Goal: Transaction & Acquisition: Purchase product/service

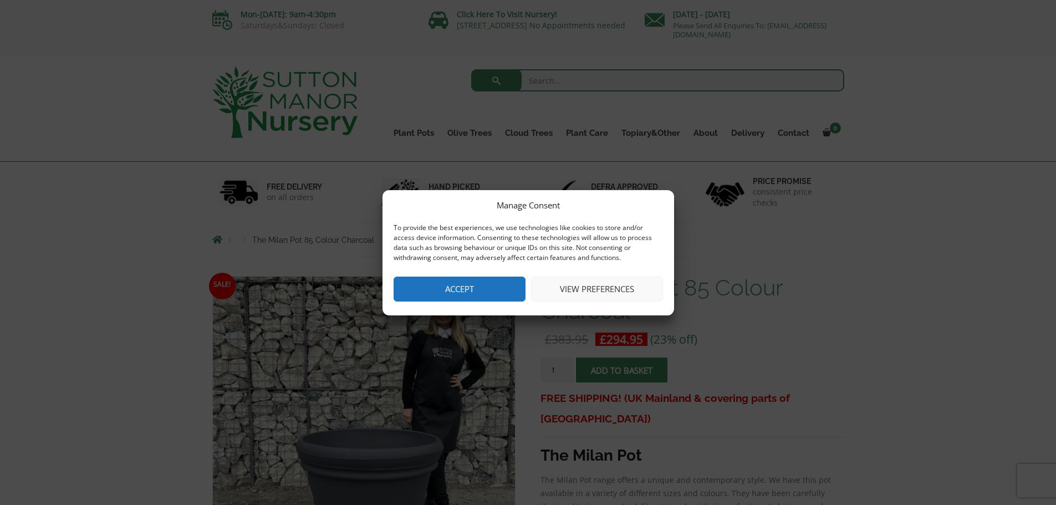
click at [450, 292] on button "Accept" at bounding box center [460, 289] width 132 height 25
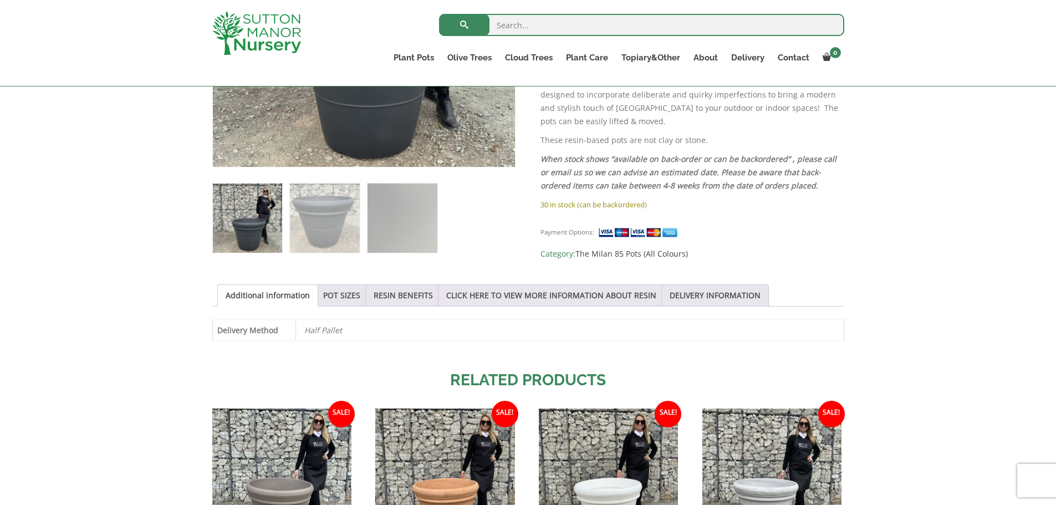
scroll to position [444, 0]
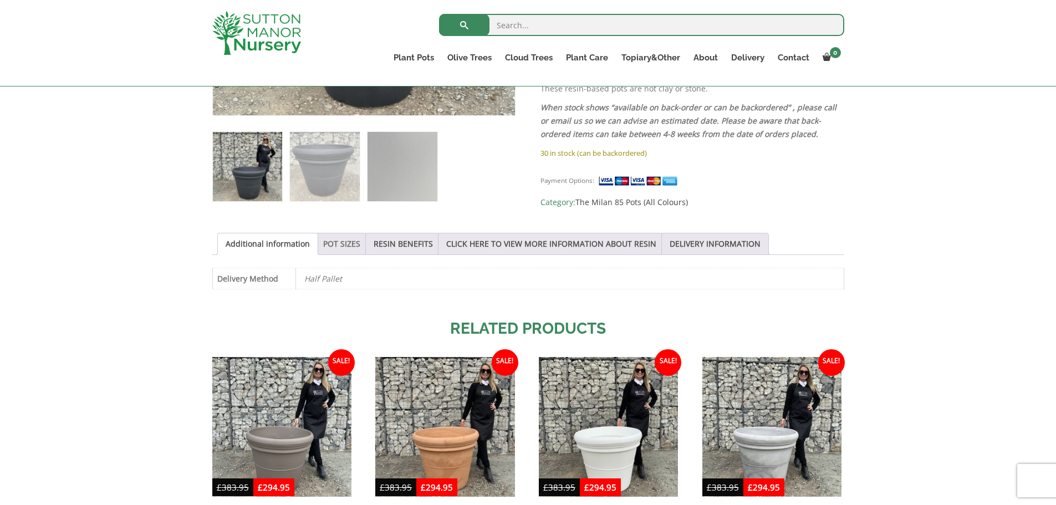
click at [333, 242] on link "POT SIZES" at bounding box center [341, 243] width 37 height 21
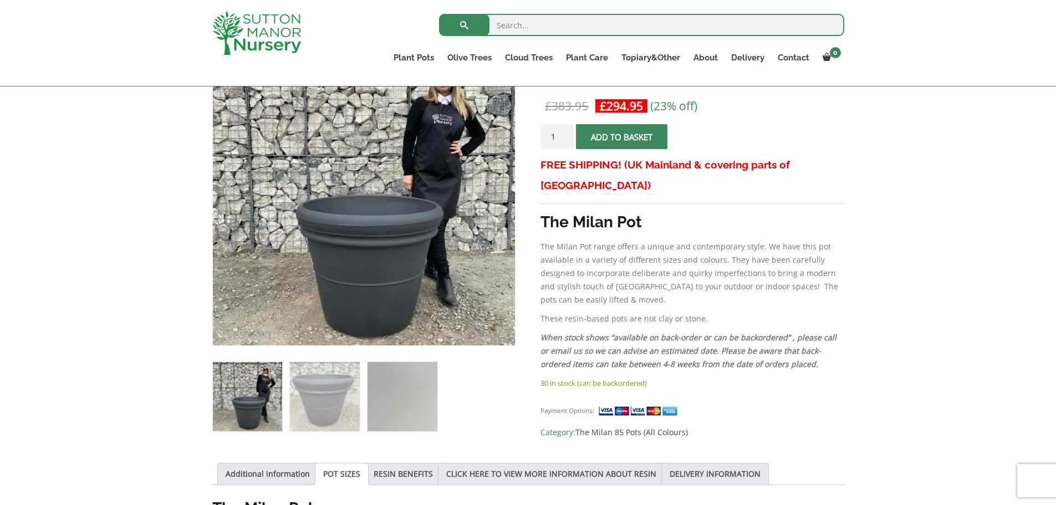
scroll to position [222, 0]
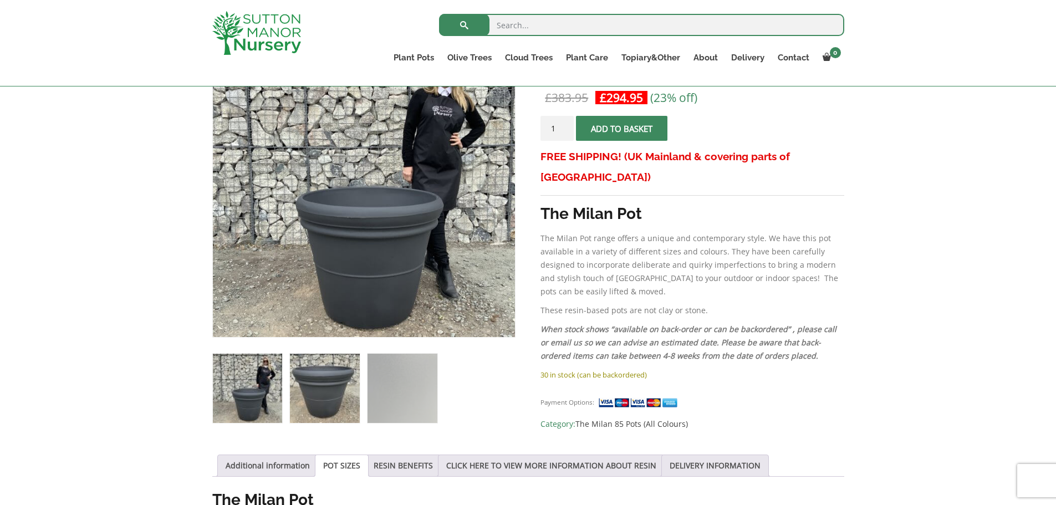
click at [317, 385] on img at bounding box center [324, 388] width 69 height 69
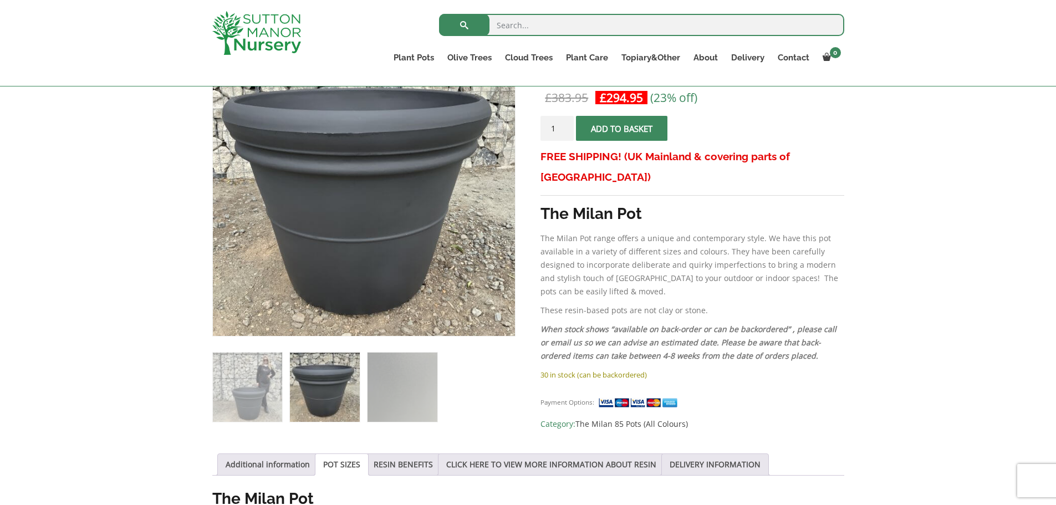
click at [317, 382] on img at bounding box center [324, 387] width 69 height 69
click at [262, 396] on img at bounding box center [247, 387] width 69 height 69
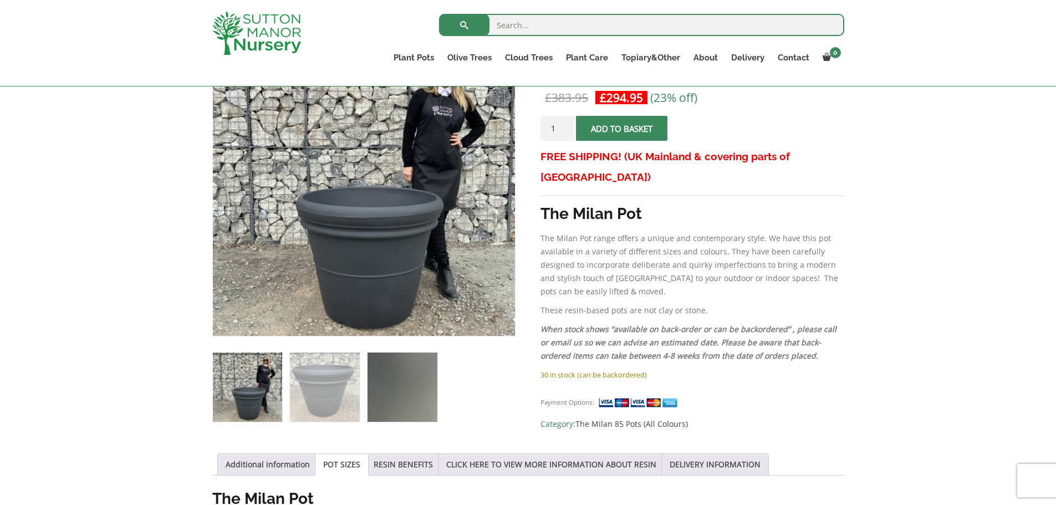
click at [392, 396] on img at bounding box center [402, 387] width 69 height 69
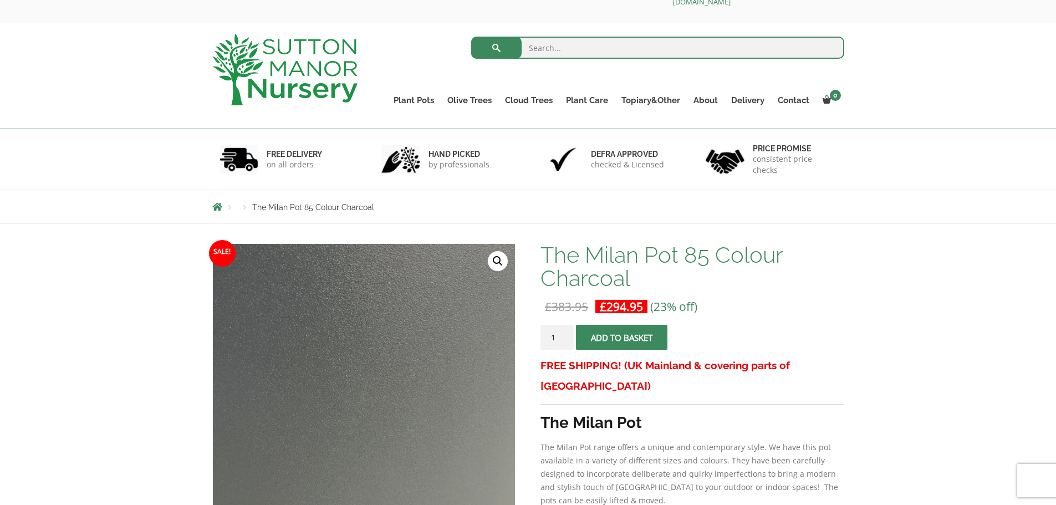
scroll to position [0, 0]
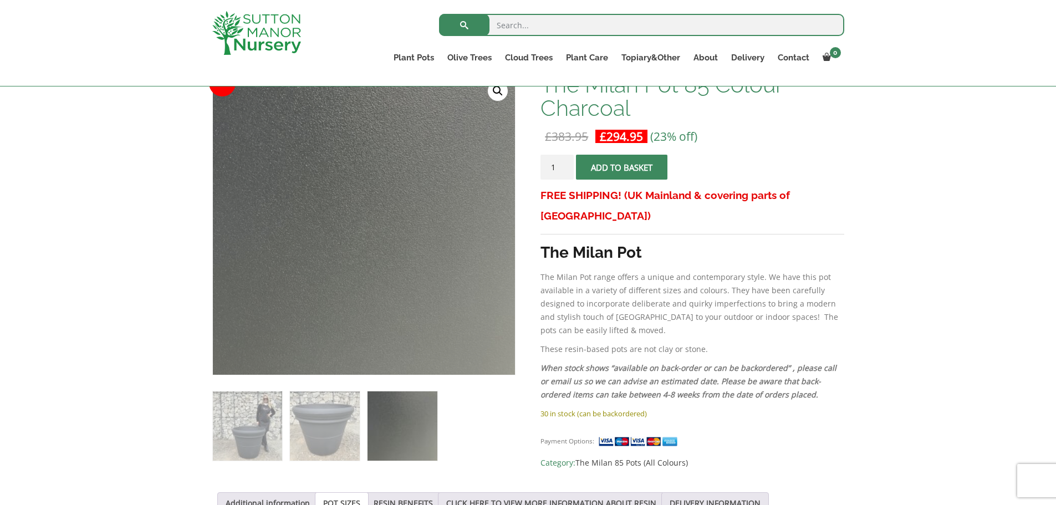
scroll to position [222, 0]
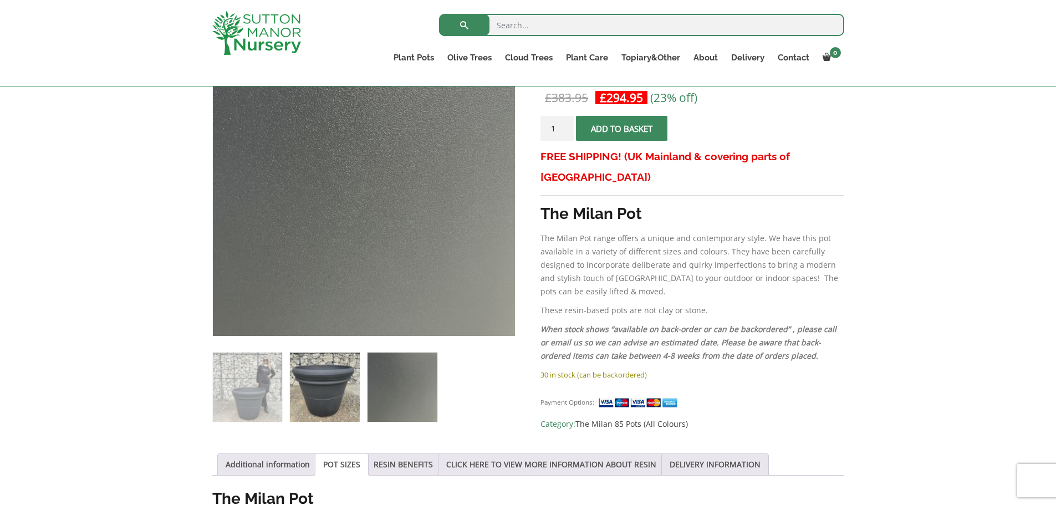
click at [305, 381] on img at bounding box center [324, 387] width 69 height 69
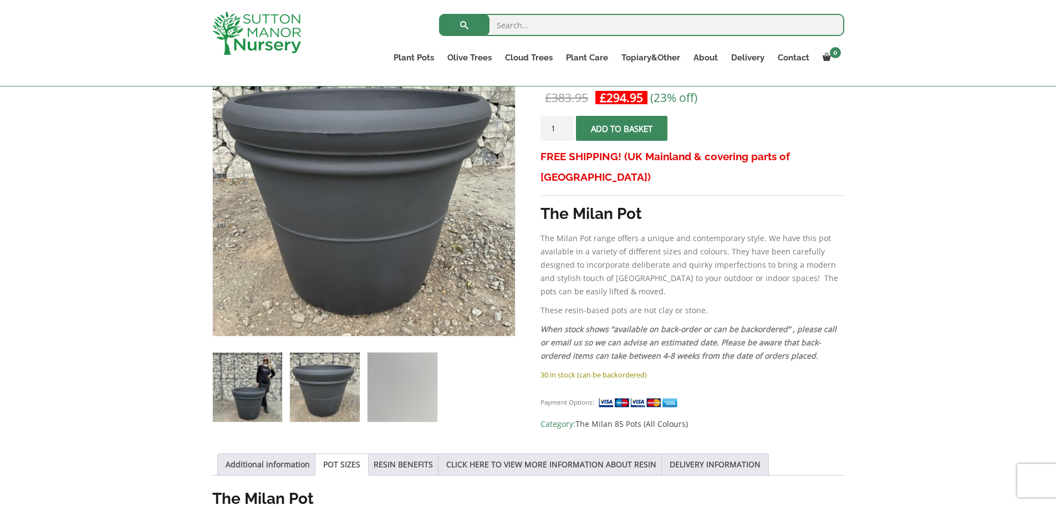
click at [236, 402] on img at bounding box center [247, 387] width 69 height 69
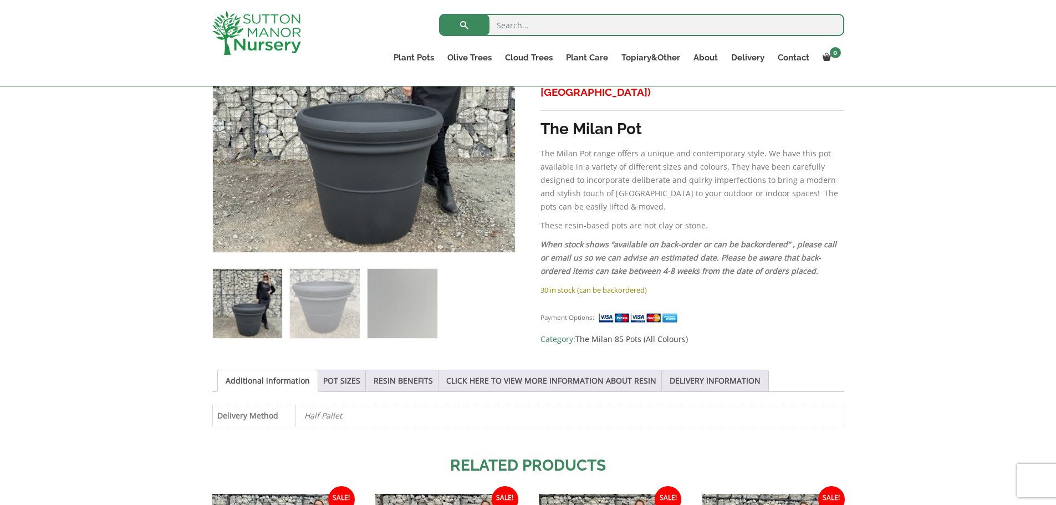
scroll to position [333, 0]
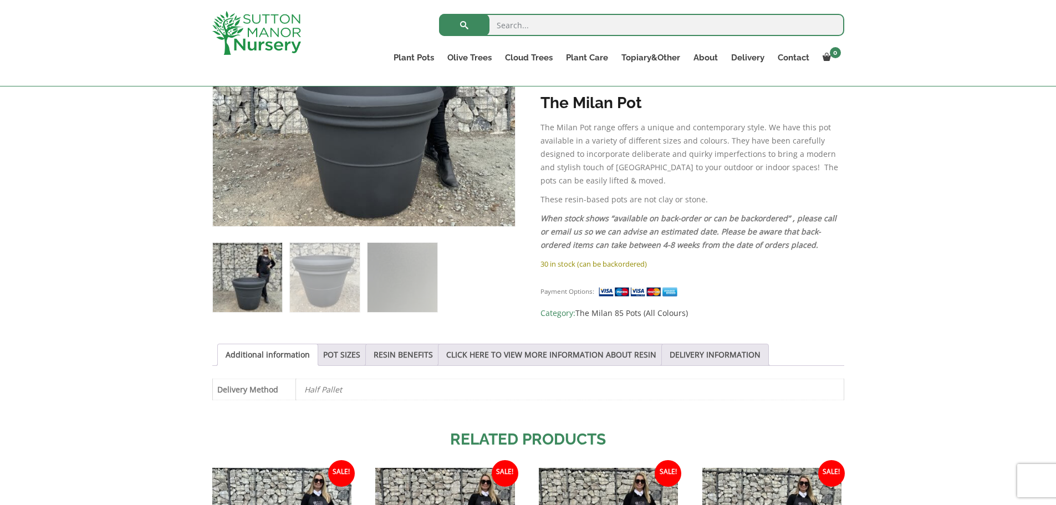
click at [237, 293] on img at bounding box center [247, 277] width 69 height 69
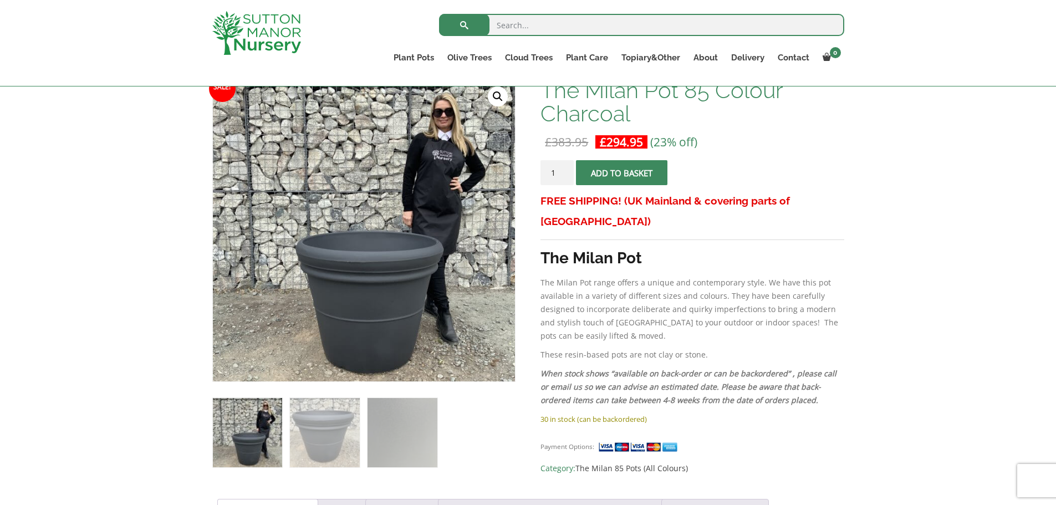
scroll to position [166, 0]
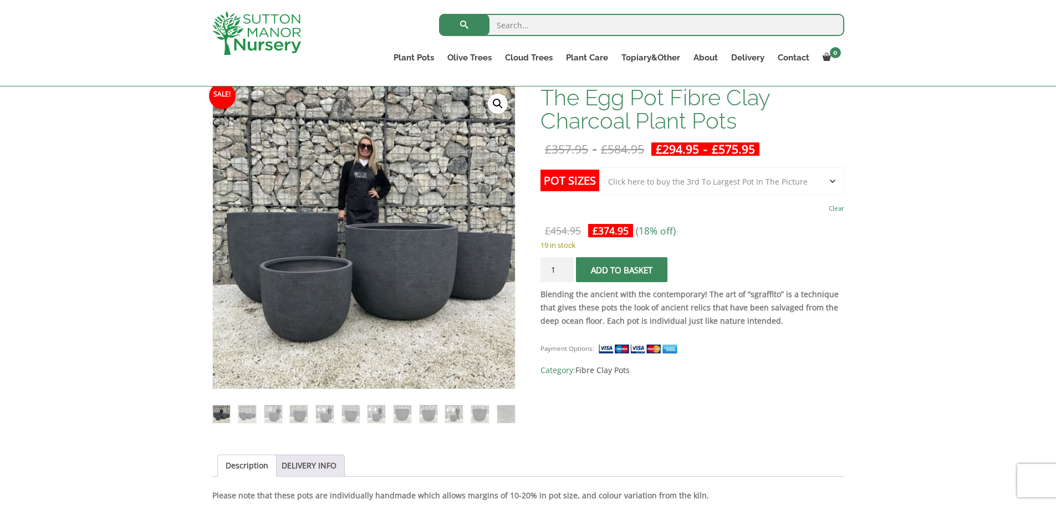
scroll to position [166, 0]
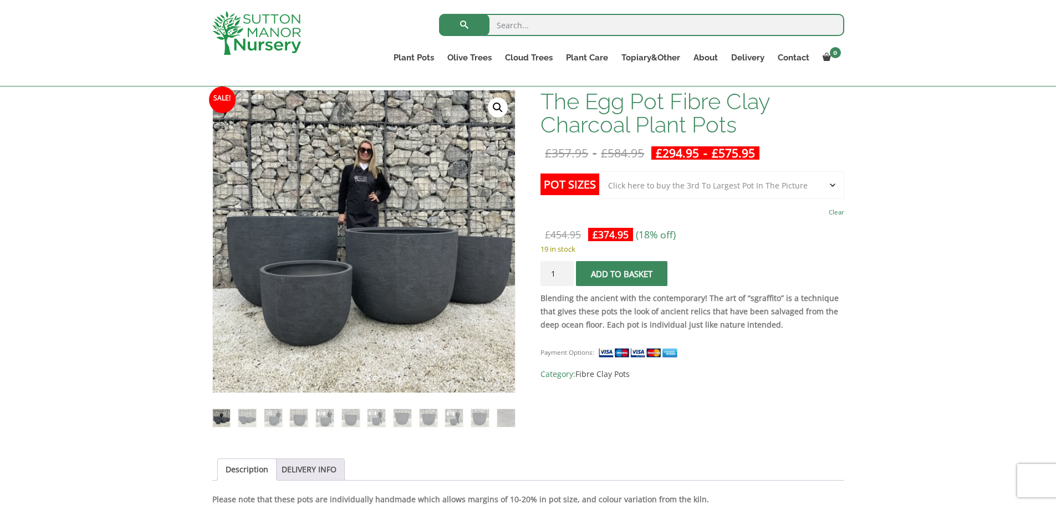
click at [795, 179] on select "Choose an option Click here to buy the 5th To Largest Pot In The Picture Click …" at bounding box center [722, 185] width 245 height 28
